Goal: Find specific page/section: Find specific page/section

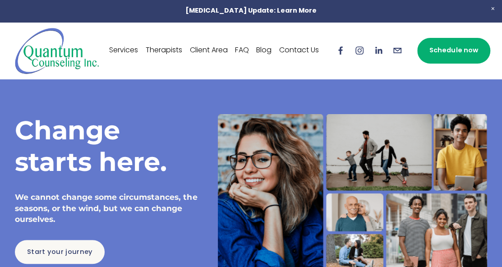
click at [155, 47] on link "Therapists" at bounding box center [164, 50] width 37 height 14
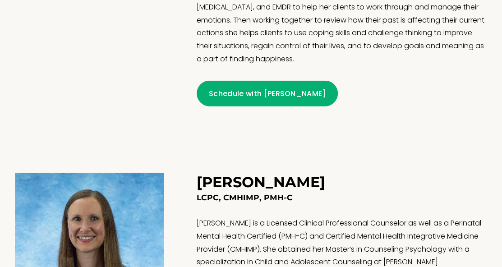
scroll to position [1020, 0]
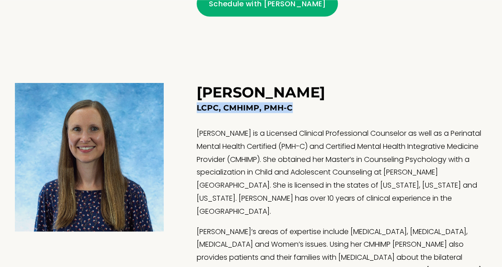
drag, startPoint x: 290, startPoint y: 110, endPoint x: 198, endPoint y: 108, distance: 91.6
click at [198, 108] on h4 "LCPC, CMHIMP, PMH-C" at bounding box center [342, 107] width 290 height 11
copy h4 "LCPC, CMHIMP, PMH-C"
